Goal: Information Seeking & Learning: Find specific fact

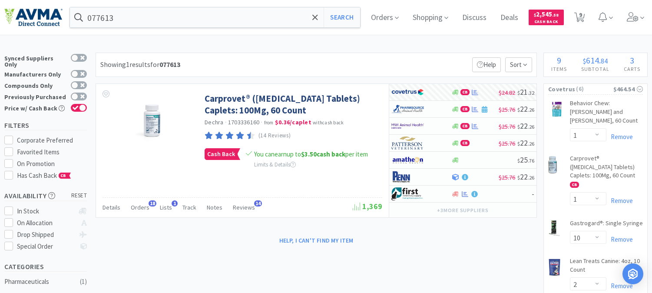
select select "1"
select select "10"
select select "2"
select select "3"
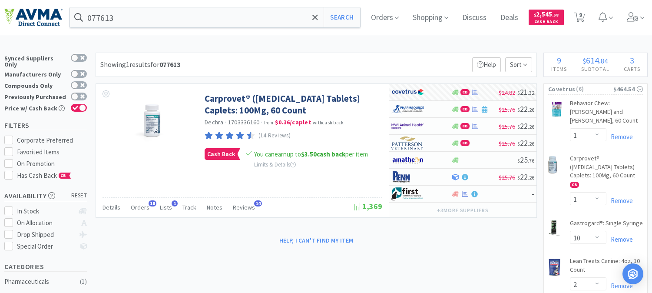
select select "1"
select select "2"
select select "1"
click at [150, 17] on input "077613" at bounding box center [215, 17] width 290 height 20
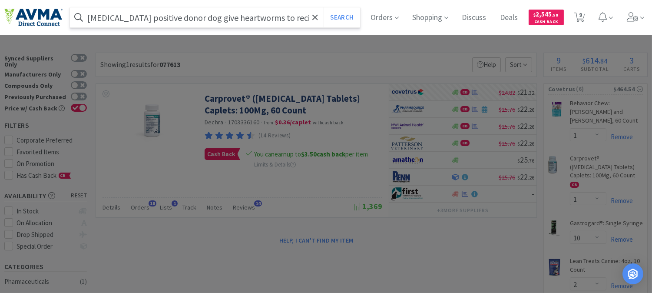
scroll to position [0, 3]
type input "[MEDICAL_DATA] positive donor dog give heartworms to recipient dog"
click at [324, 7] on button "Search" at bounding box center [342, 17] width 36 height 20
